Goal: Navigation & Orientation: Find specific page/section

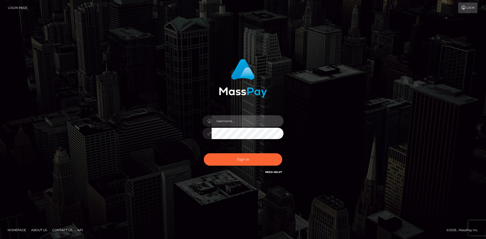
type input "Amy.Springer2"
click at [241, 121] on input "Amy.Springer2" at bounding box center [248, 120] width 72 height 11
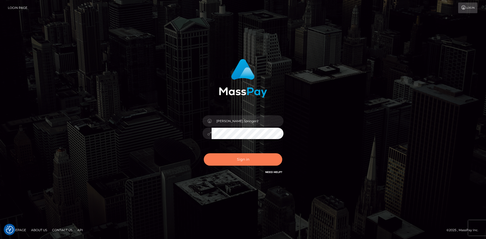
click at [223, 160] on button "Sign in" at bounding box center [243, 159] width 79 height 12
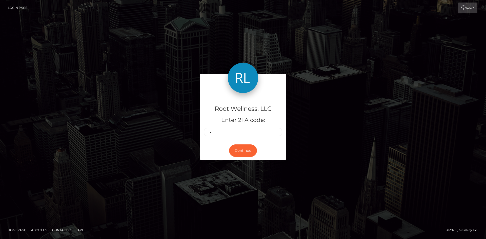
type input "9"
type input "3"
type input "6"
type input "0"
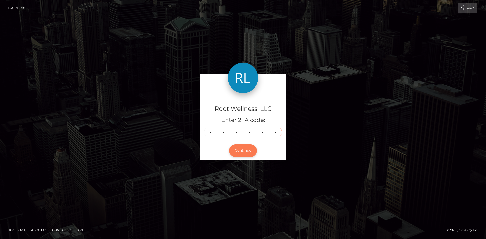
type input "9"
click at [244, 149] on button "Continue" at bounding box center [243, 151] width 28 height 12
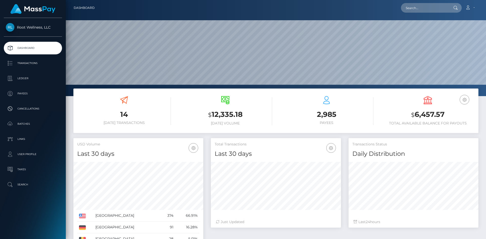
scroll to position [90, 130]
click at [25, 93] on p "Payees" at bounding box center [33, 94] width 54 height 8
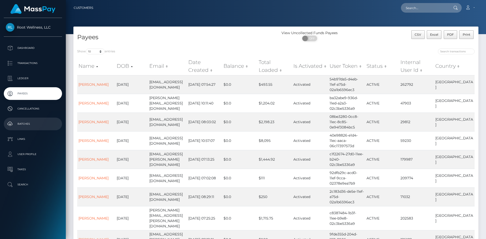
click at [22, 124] on p "Batches" at bounding box center [33, 124] width 54 height 8
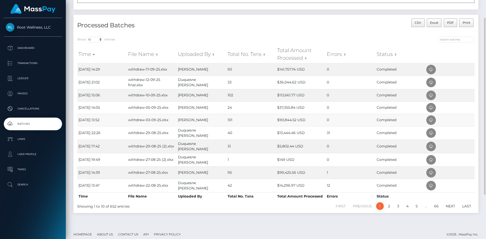
scroll to position [58, 0]
